Goal: Register for event/course

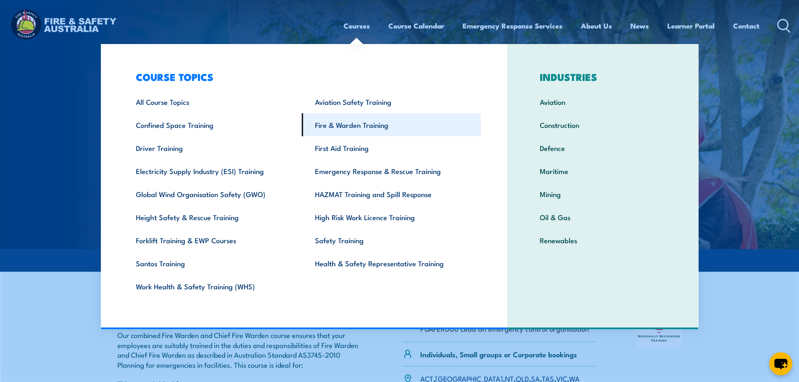
click at [358, 125] on link "Fire & Warden Training" at bounding box center [391, 124] width 179 height 23
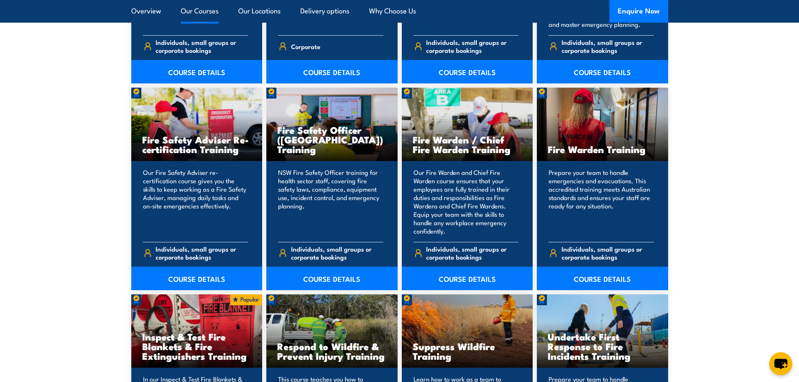
scroll to position [1132, 0]
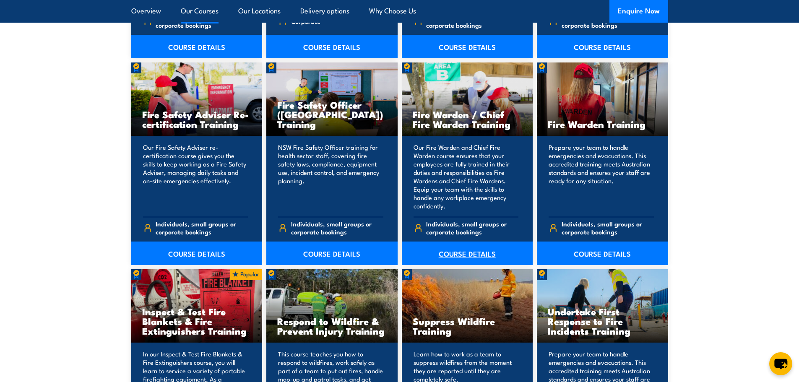
click at [459, 254] on link "COURSE DETAILS" at bounding box center [467, 252] width 131 height 23
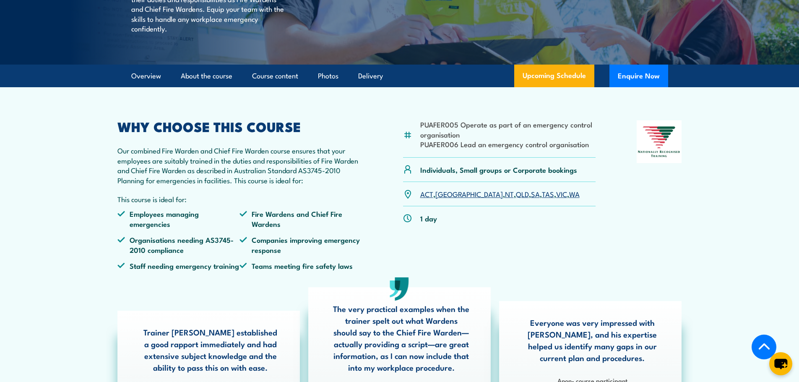
scroll to position [210, 0]
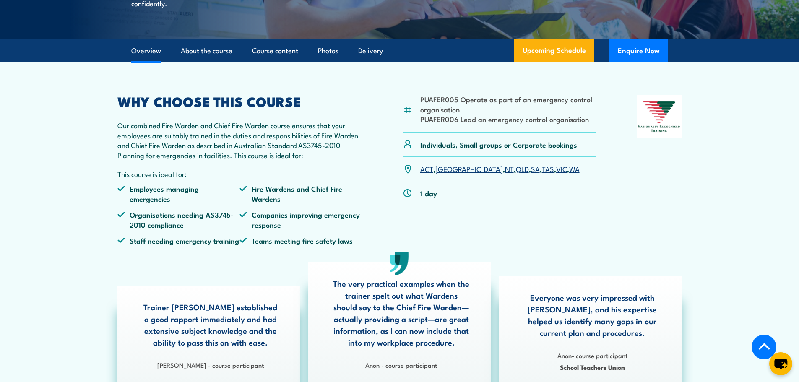
click at [516, 174] on link "QLD" at bounding box center [522, 169] width 13 height 10
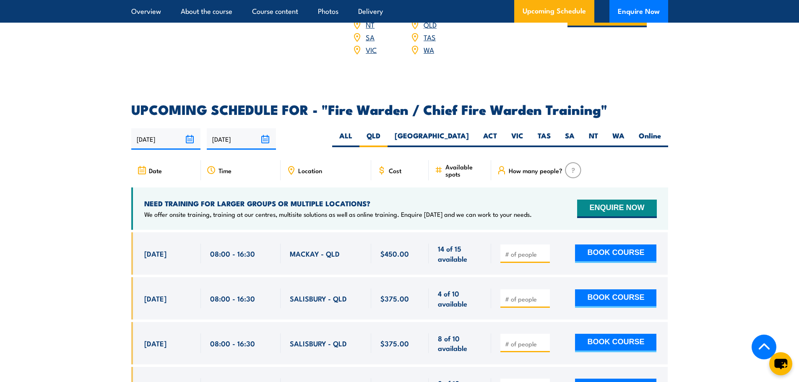
scroll to position [1359, 0]
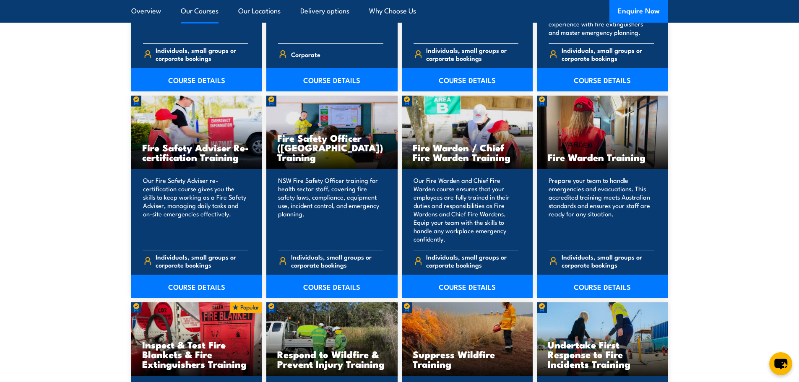
scroll to position [1048, 0]
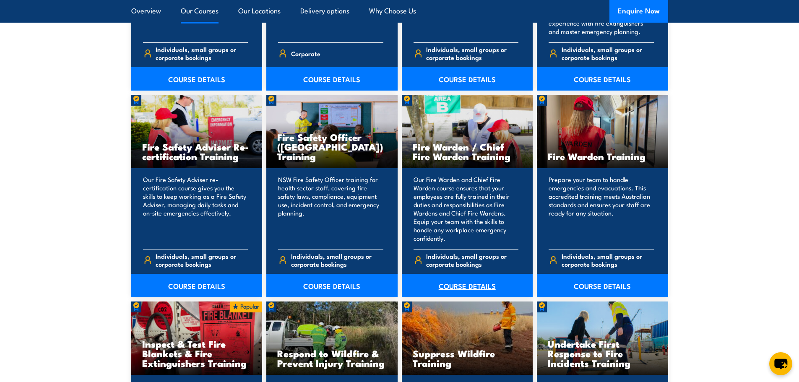
click at [464, 289] on link "COURSE DETAILS" at bounding box center [467, 285] width 131 height 23
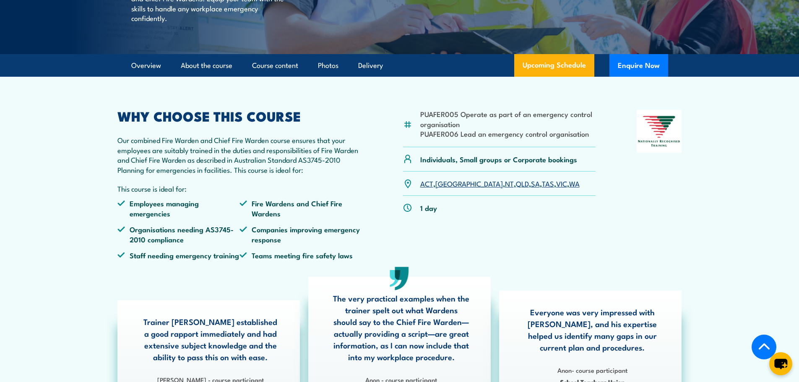
scroll to position [210, 0]
